Goal: Feedback & Contribution: Leave review/rating

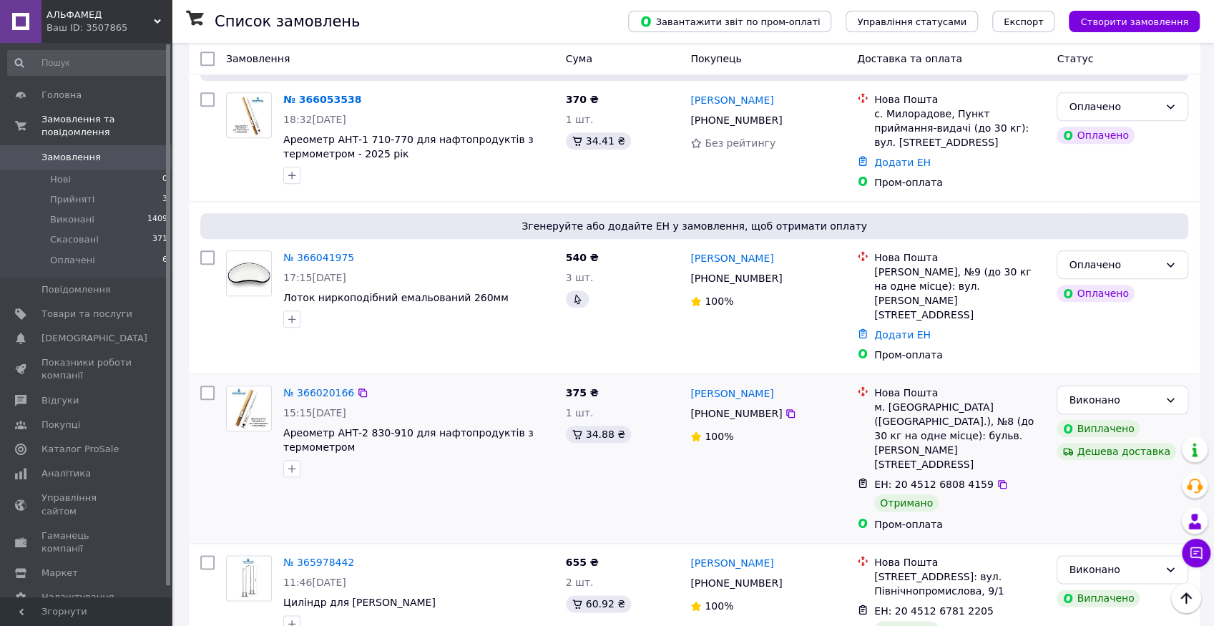
scroll to position [763, 0]
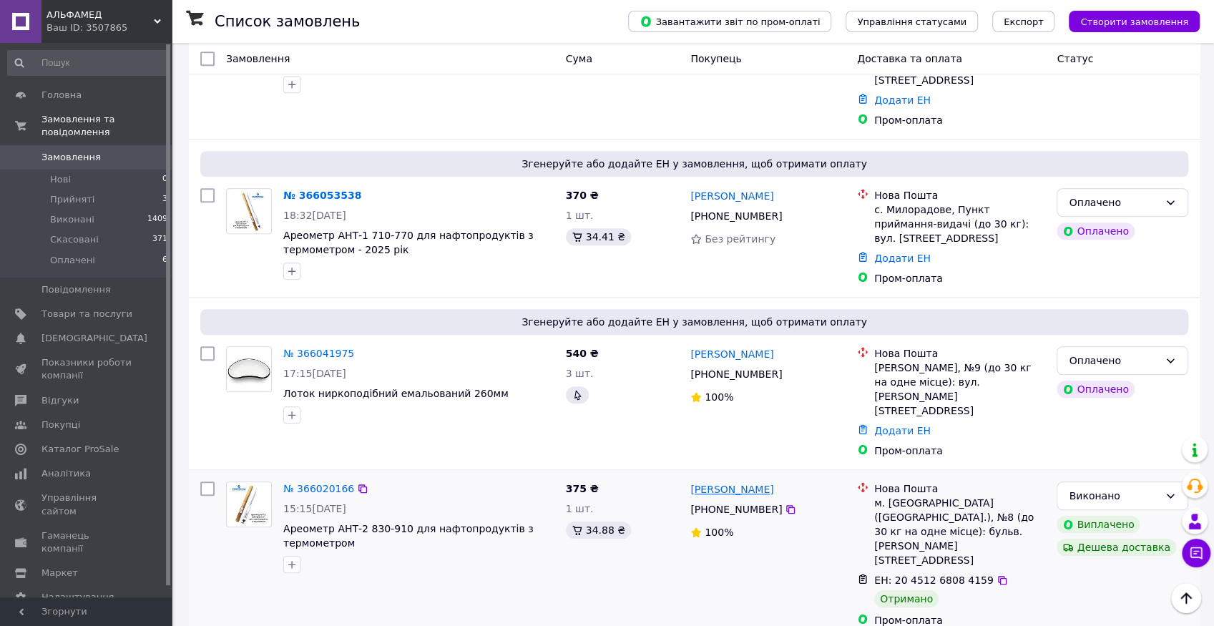
click at [736, 482] on link "[PERSON_NAME]" at bounding box center [732, 489] width 83 height 14
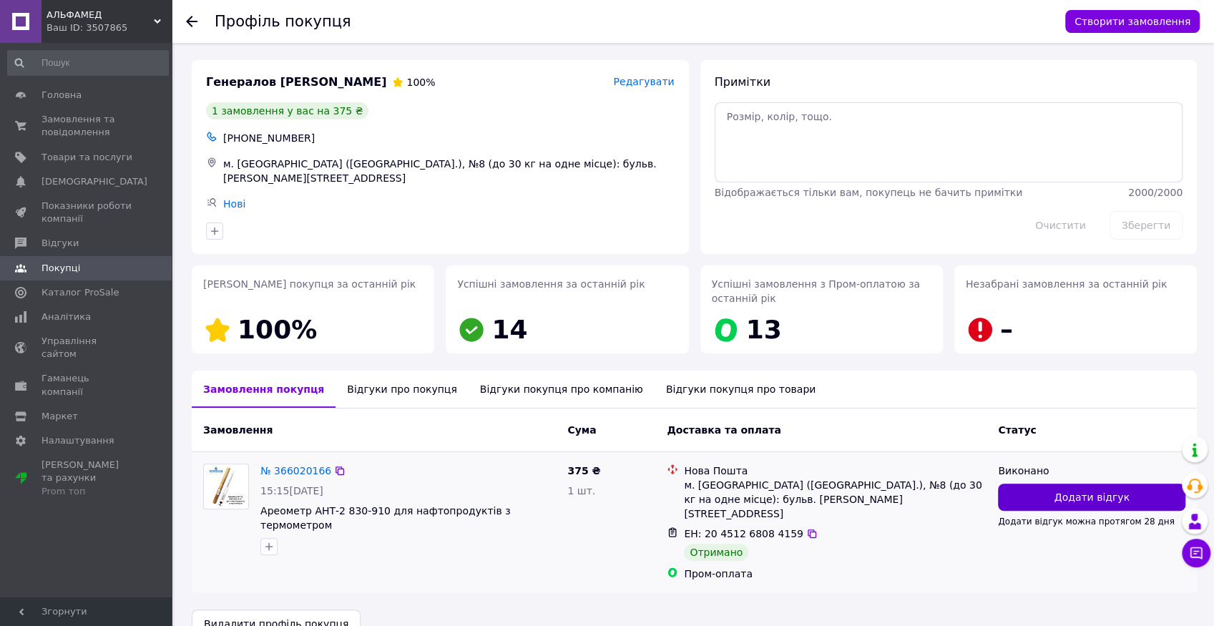
click at [1093, 498] on span "Додати відгук" at bounding box center [1091, 497] width 75 height 14
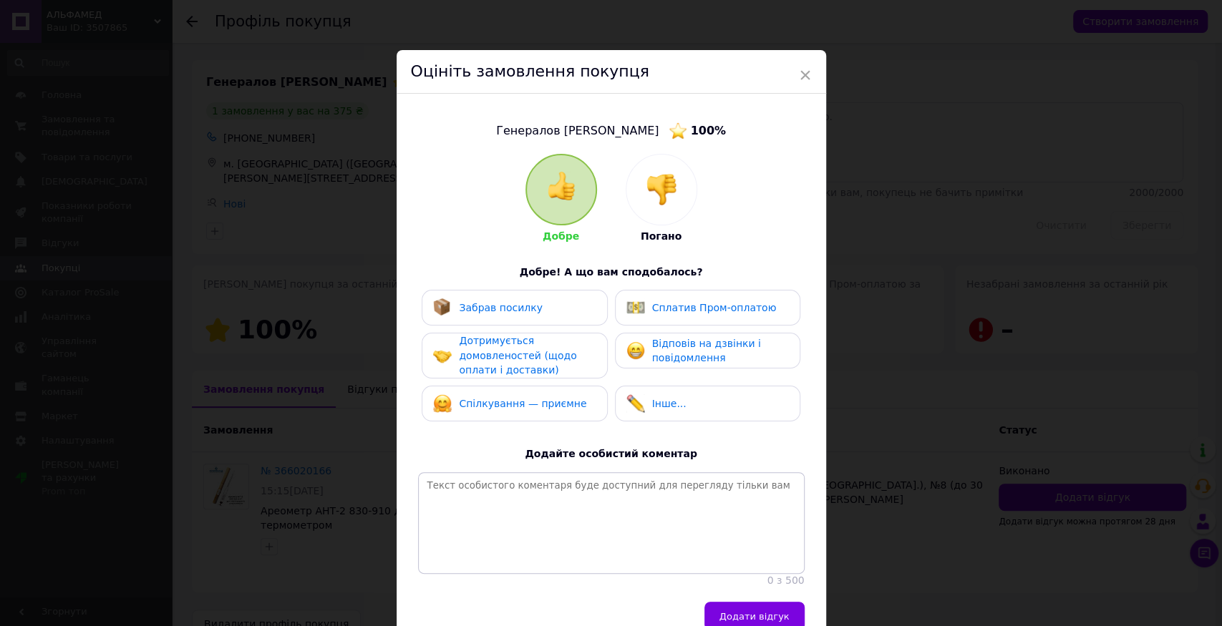
click at [543, 304] on div "Забрав посилку" at bounding box center [514, 307] width 162 height 19
click at [526, 356] on span "Дотримується домовленостей (щодо оплати і доставки)" at bounding box center [517, 355] width 117 height 41
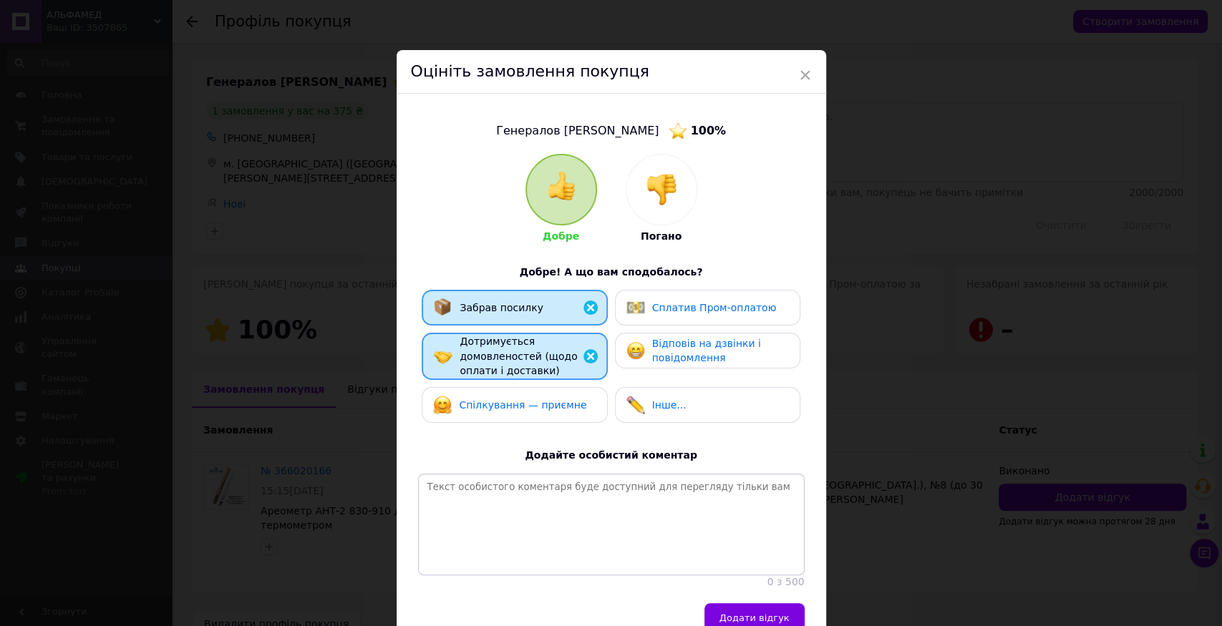
click at [532, 418] on div "Спілкування — приємне" at bounding box center [513, 405] width 185 height 36
click at [663, 361] on span "Відповів на дзвінки і повідомлення" at bounding box center [706, 351] width 109 height 26
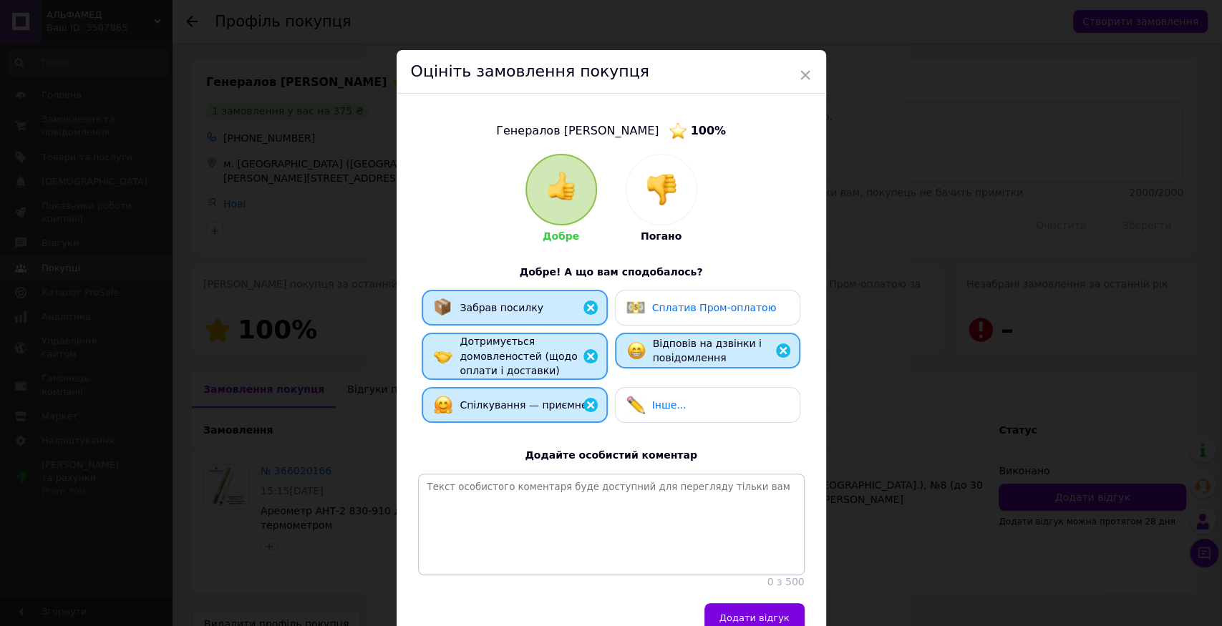
click at [671, 313] on div "Сплатив Пром-оплатою" at bounding box center [714, 308] width 125 height 15
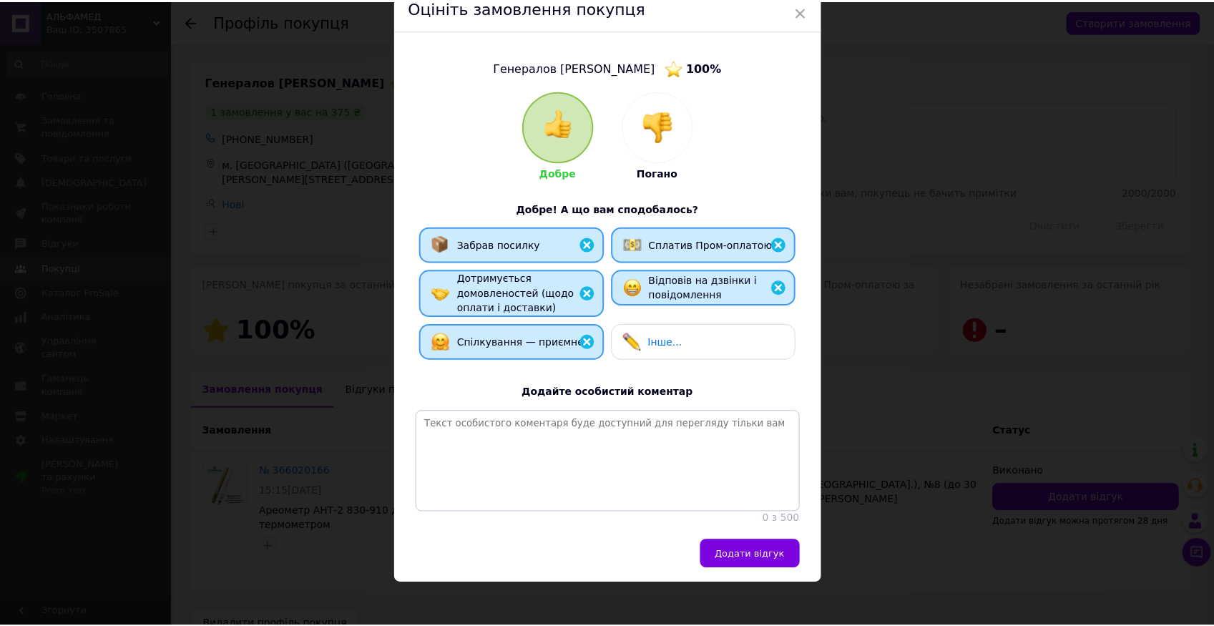
scroll to position [86, 0]
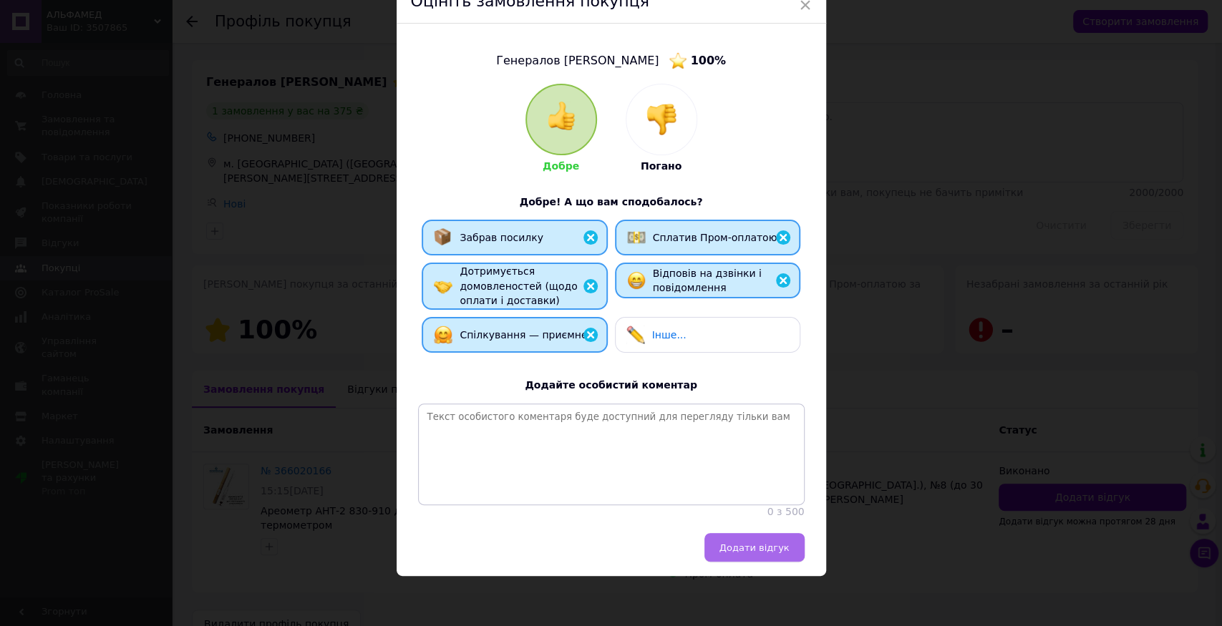
click at [764, 547] on span "Додати відгук" at bounding box center [754, 547] width 70 height 11
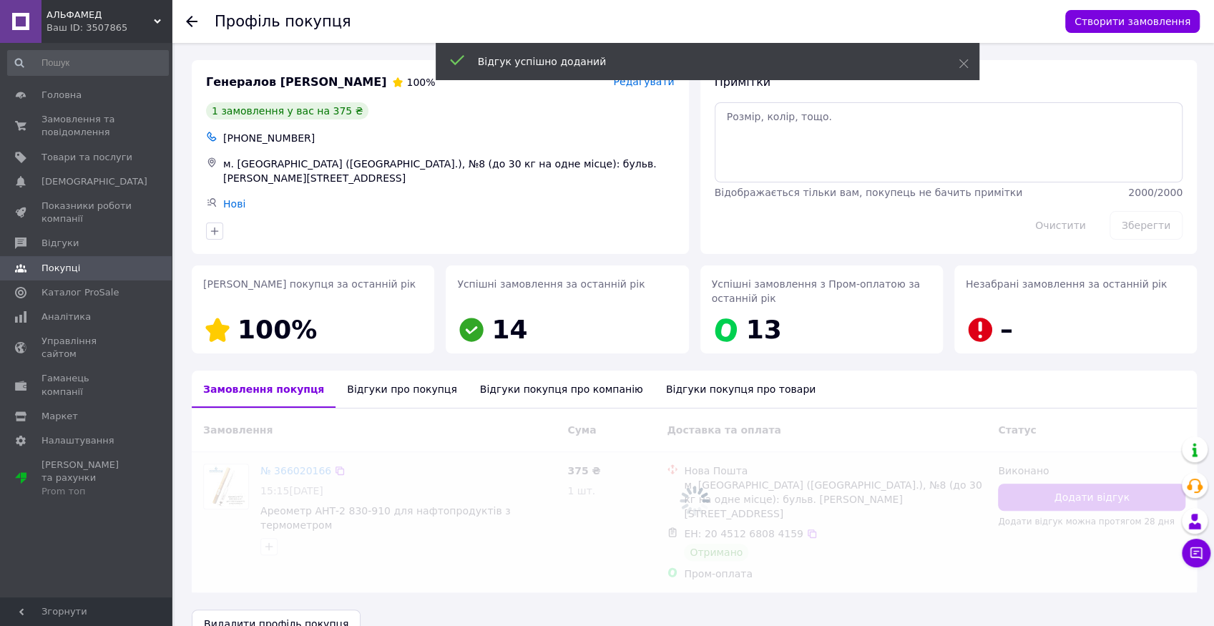
scroll to position [10, 0]
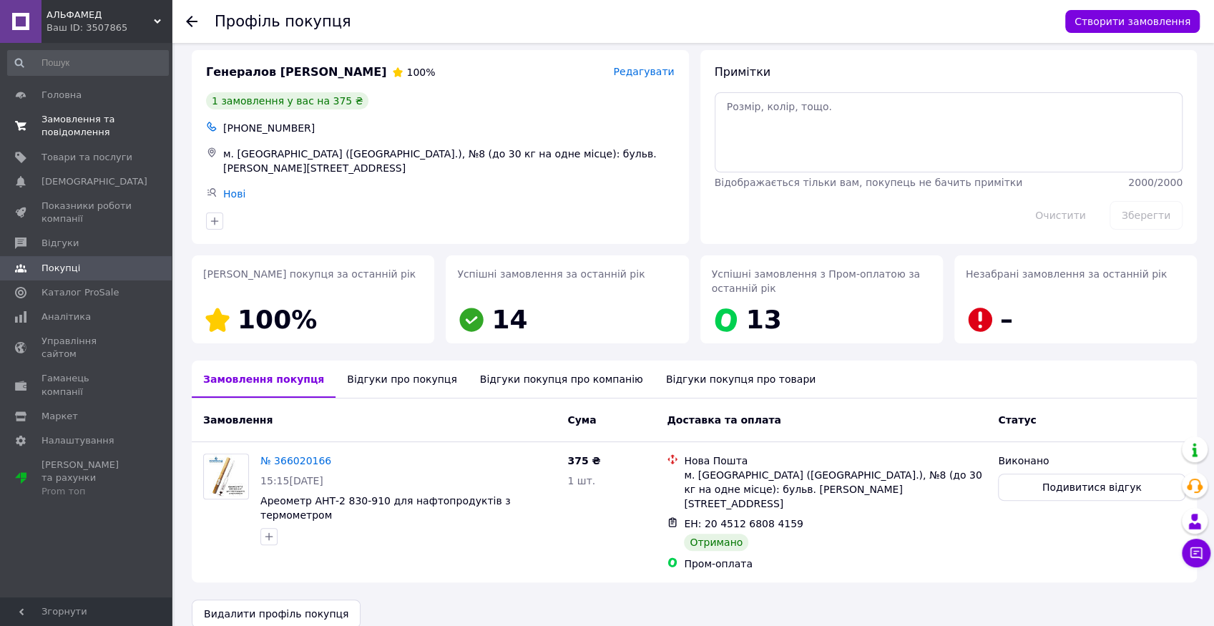
click at [82, 117] on span "Замовлення та повідомлення" at bounding box center [87, 126] width 91 height 26
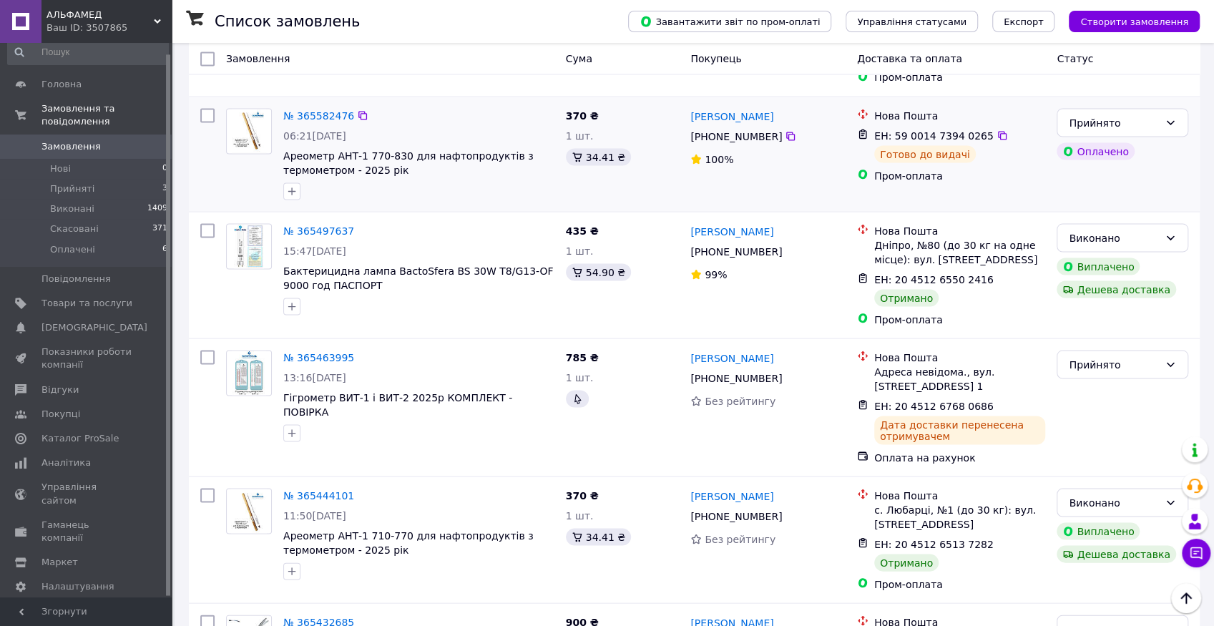
scroll to position [1717, 0]
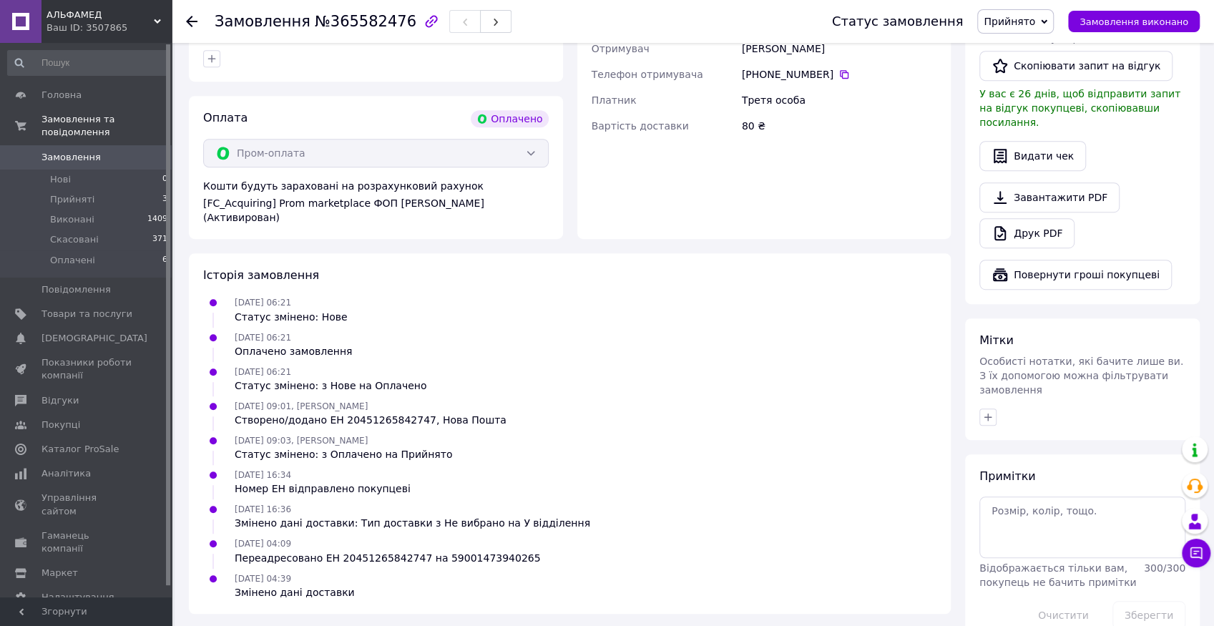
scroll to position [297, 0]
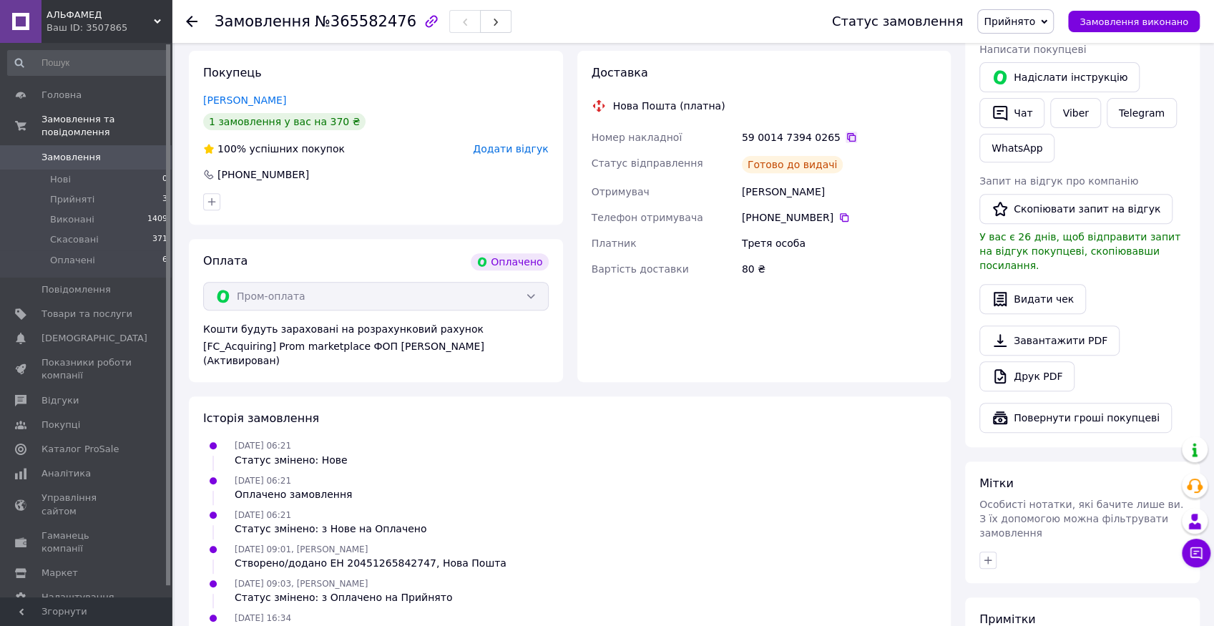
click at [846, 132] on icon at bounding box center [851, 137] width 11 height 11
click at [73, 170] on li "Нові 0" at bounding box center [88, 180] width 176 height 20
